Goal: Navigation & Orientation: Understand site structure

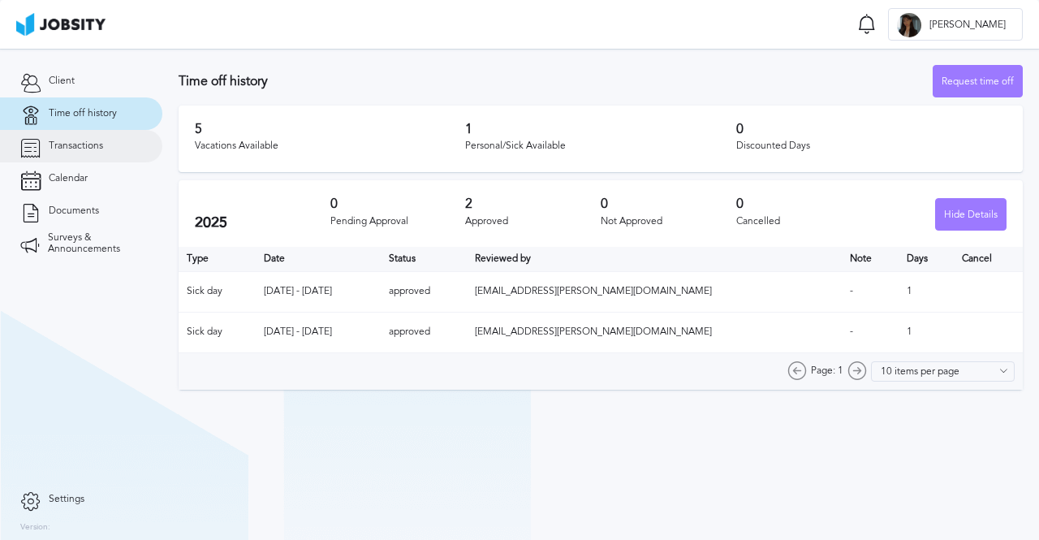
click at [82, 146] on span "Transactions" at bounding box center [76, 145] width 54 height 11
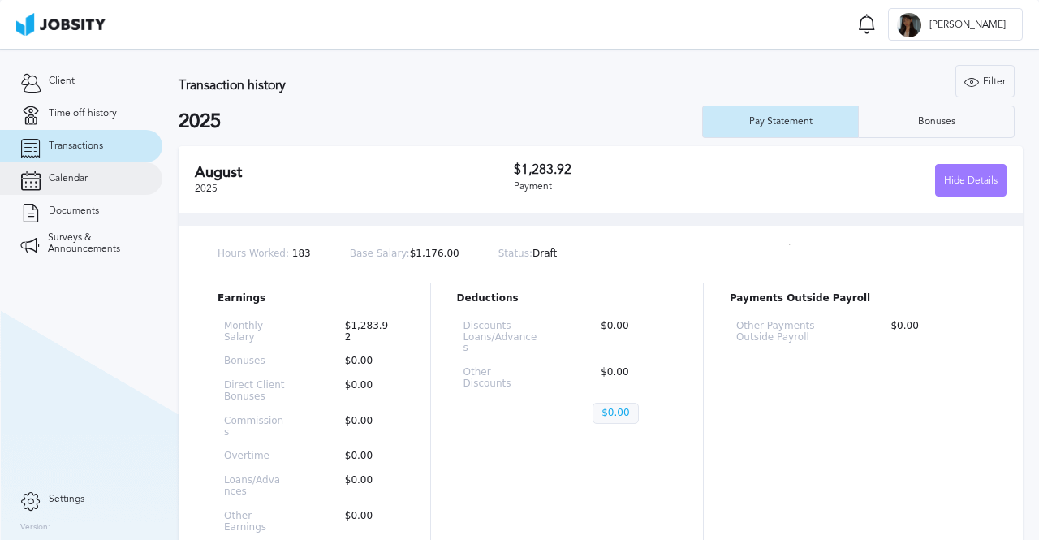
click at [81, 178] on span "Calendar" at bounding box center [68, 178] width 39 height 11
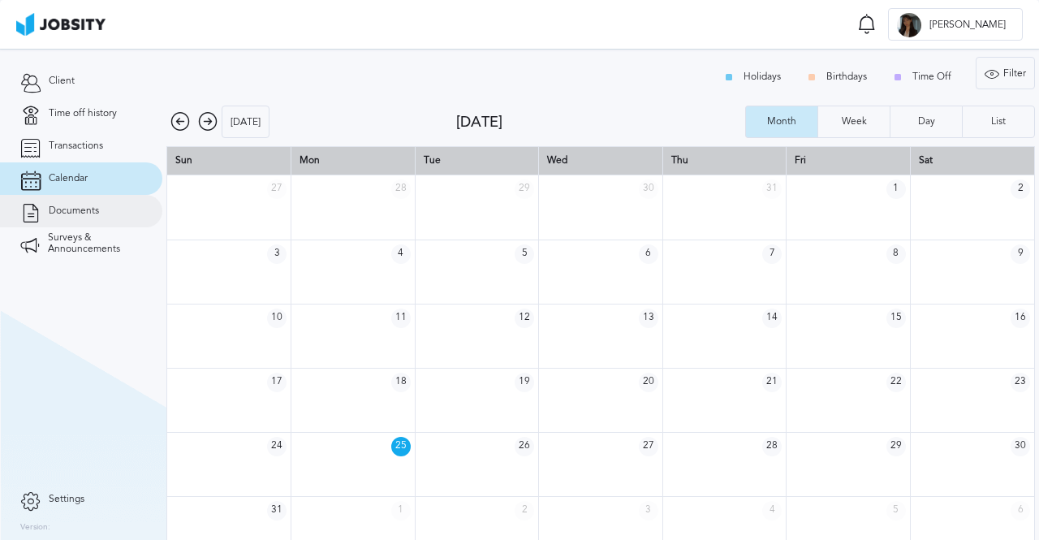
click at [60, 205] on span "Documents" at bounding box center [74, 210] width 50 height 11
